Goal: Information Seeking & Learning: Learn about a topic

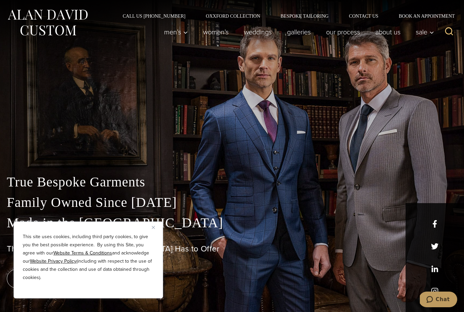
click at [153, 227] on img "Close" at bounding box center [153, 227] width 3 height 3
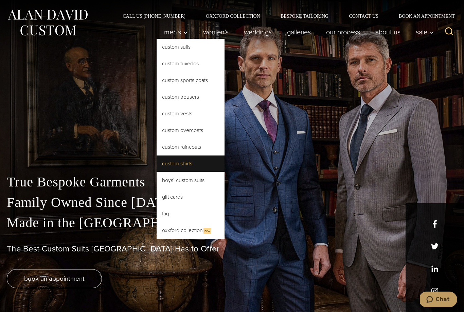
click at [179, 164] on link "Custom Shirts" at bounding box center [191, 163] width 68 height 16
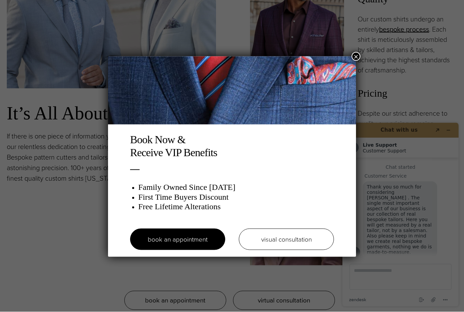
scroll to position [567, 0]
click at [357, 56] on button "×" at bounding box center [356, 56] width 9 height 9
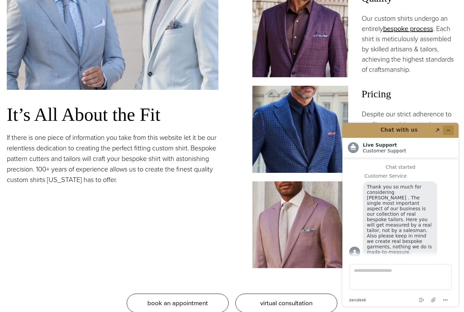
click at [452, 126] on button "Minimize widget" at bounding box center [448, 130] width 11 height 10
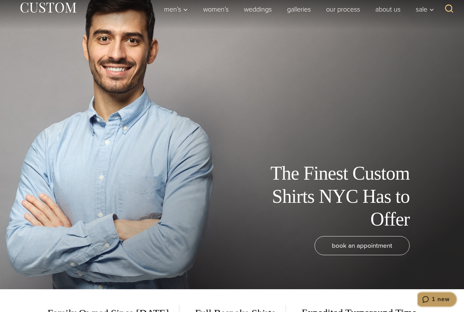
scroll to position [0, 0]
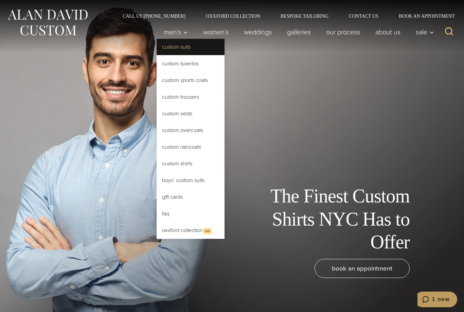
click at [167, 46] on link "Custom Suits" at bounding box center [191, 47] width 68 height 16
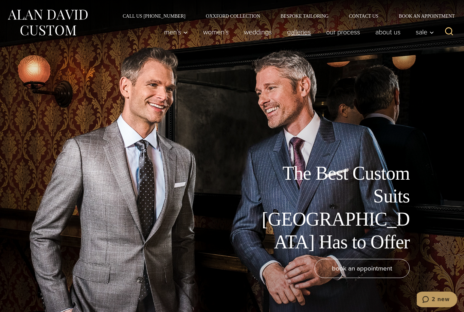
click at [300, 35] on link "Galleries" at bounding box center [299, 32] width 39 height 14
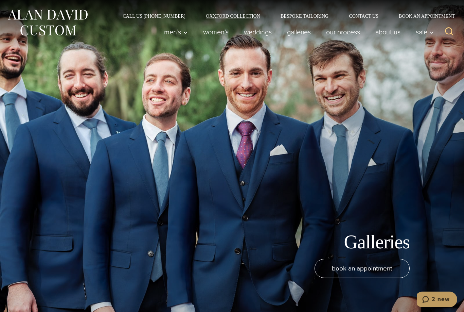
click at [240, 15] on link "Oxxford Collection" at bounding box center [233, 16] width 75 height 5
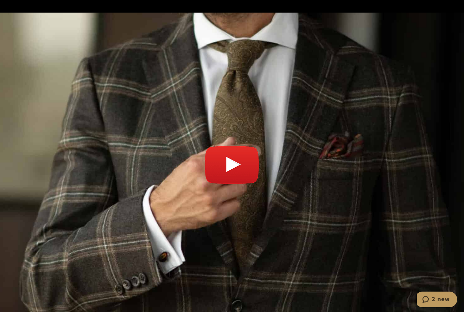
scroll to position [2468, 0]
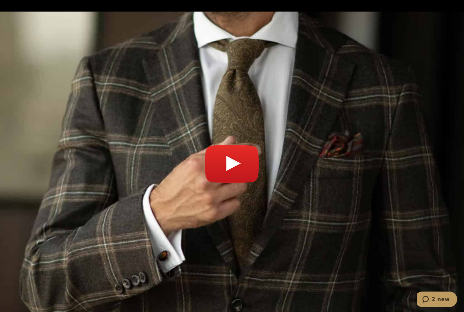
click at [230, 150] on link "Play video" at bounding box center [232, 167] width 451 height 295
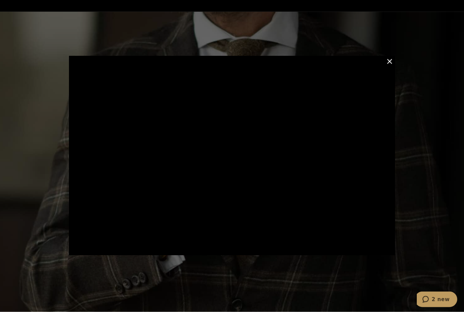
scroll to position [2468, 0]
click at [391, 66] on button "Close Modal" at bounding box center [390, 61] width 8 height 8
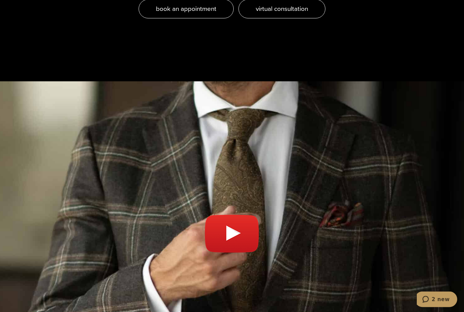
scroll to position [2401, 0]
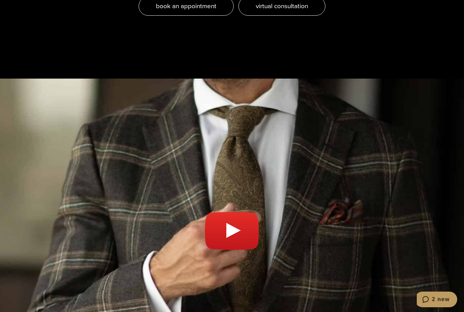
click at [224, 203] on link "Play video" at bounding box center [232, 234] width 451 height 295
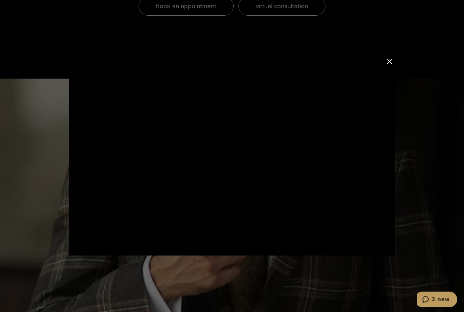
click at [389, 66] on button "Close Modal" at bounding box center [390, 61] width 8 height 8
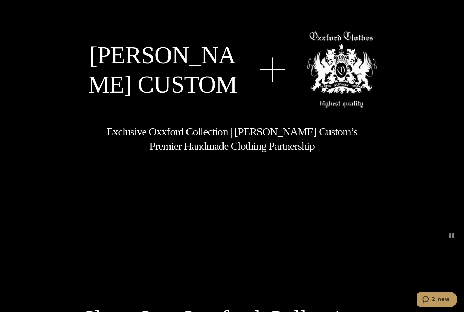
scroll to position [0, 0]
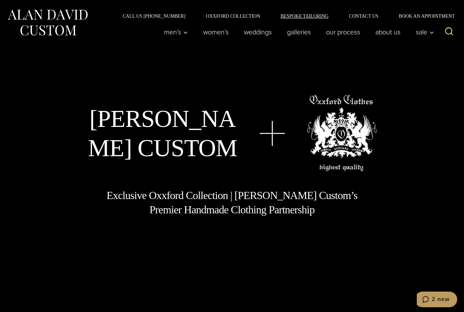
click at [291, 17] on link "Bespoke Tailoring" at bounding box center [305, 16] width 68 height 5
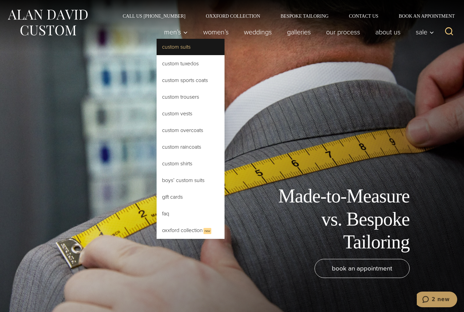
click at [180, 49] on link "Custom Suits" at bounding box center [191, 47] width 68 height 16
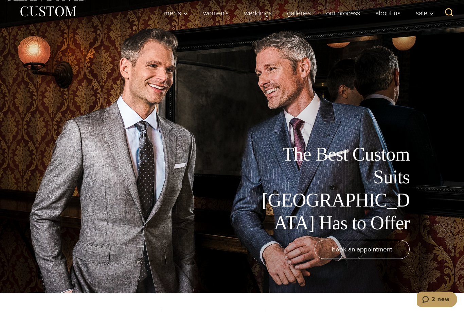
scroll to position [21, 0]
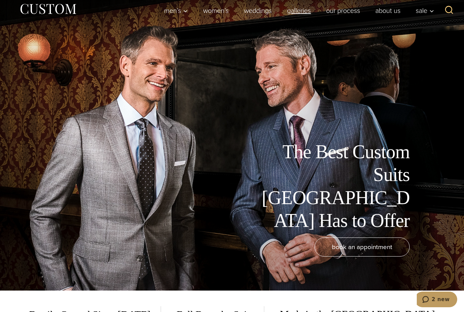
click at [298, 10] on link "Galleries" at bounding box center [299, 11] width 39 height 14
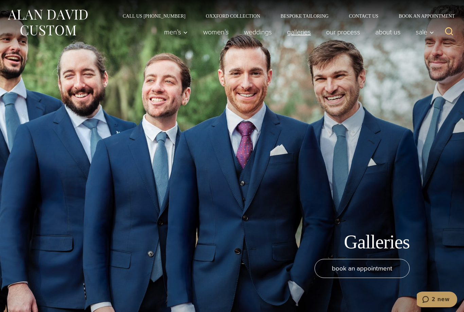
click at [301, 34] on link "Galleries" at bounding box center [299, 32] width 39 height 14
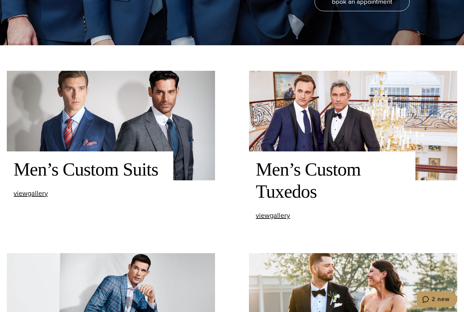
scroll to position [273, 0]
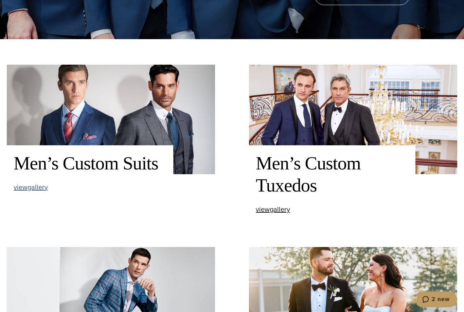
click at [33, 192] on span "view Men’s Custom Suits gallery" at bounding box center [31, 187] width 34 height 10
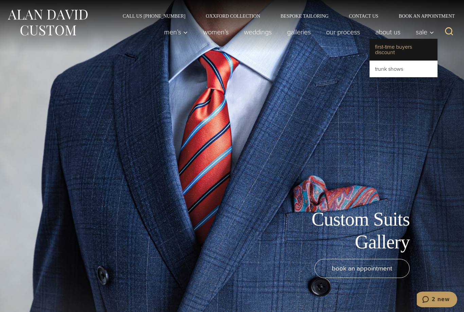
click at [396, 46] on link "First-Time Buyers Discount" at bounding box center [404, 50] width 68 height 22
